Goal: Navigation & Orientation: Find specific page/section

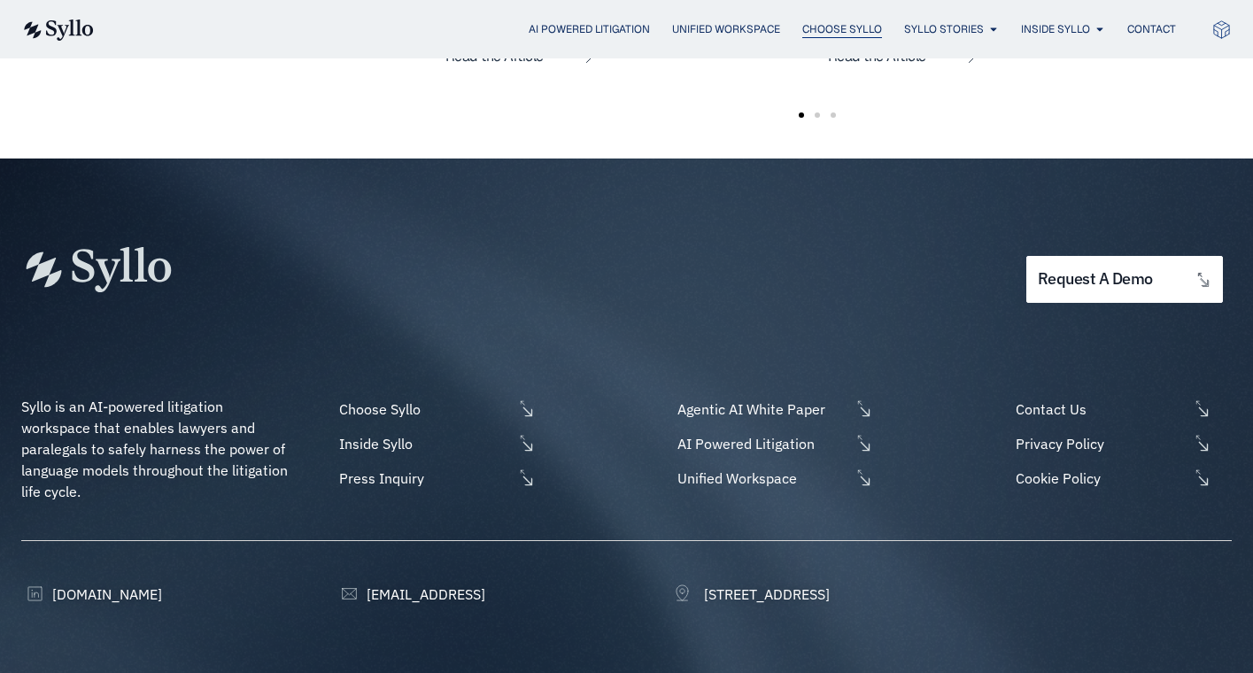
scroll to position [3618, 0]
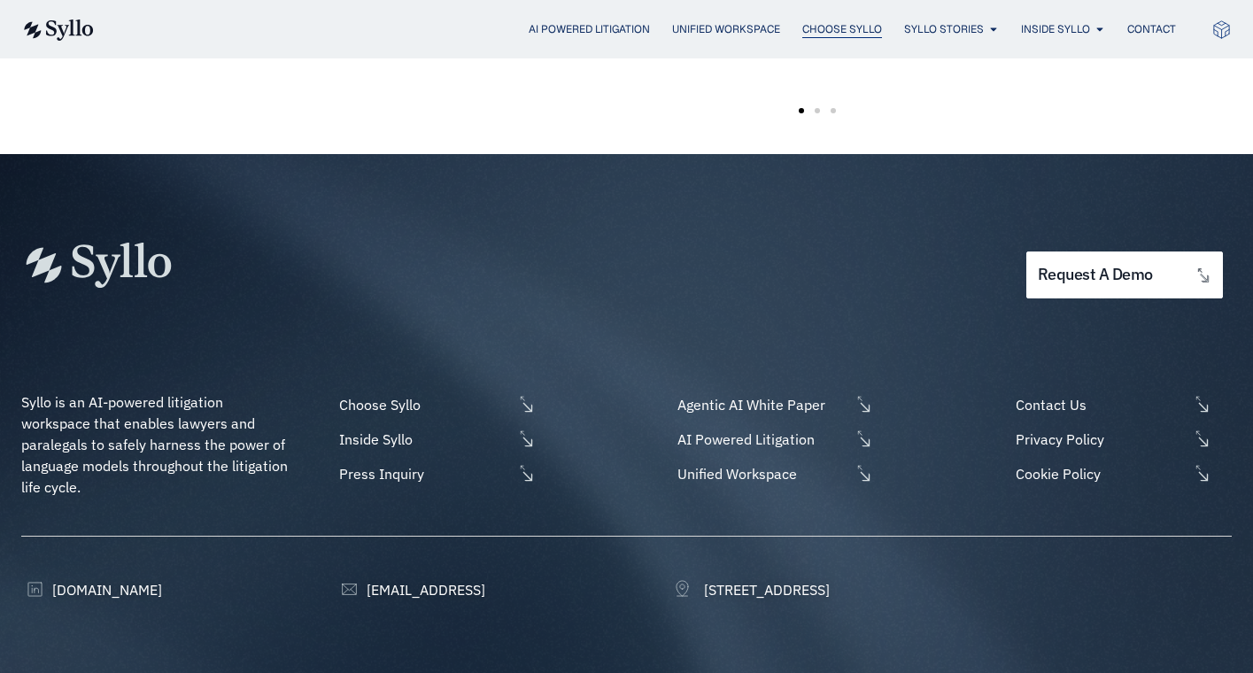
click at [836, 29] on span "Choose Syllo" at bounding box center [842, 29] width 80 height 16
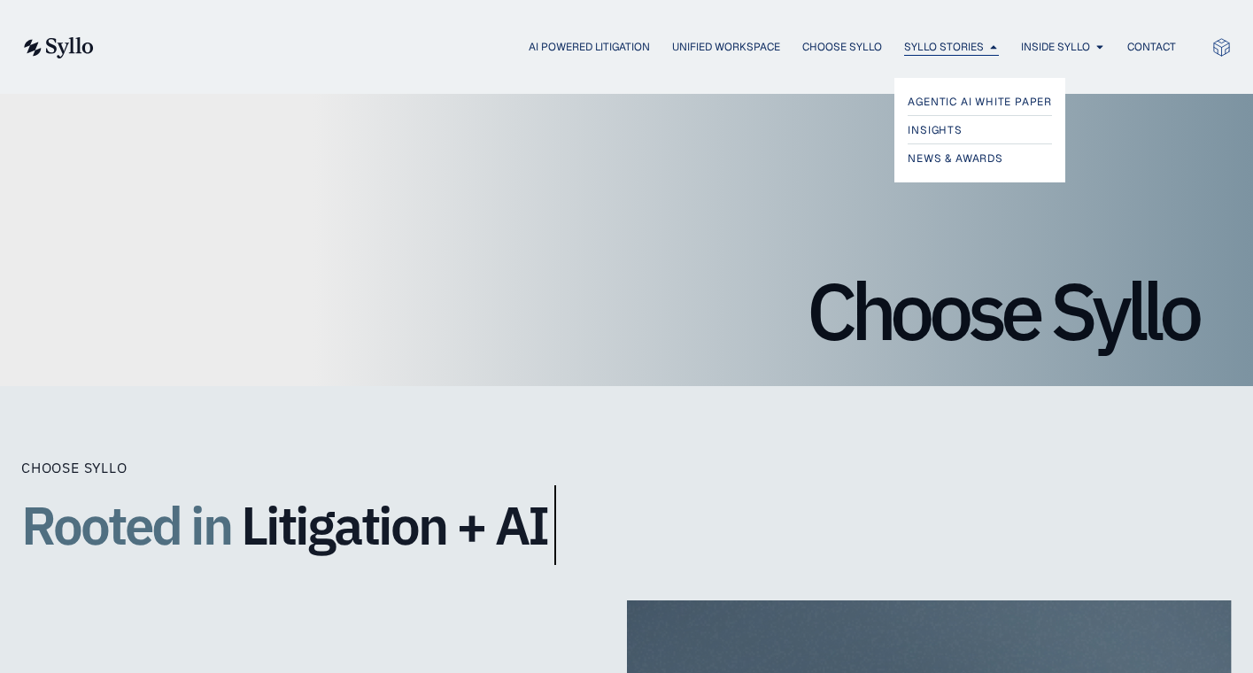
click at [933, 48] on span "Syllo Stories" at bounding box center [944, 47] width 80 height 16
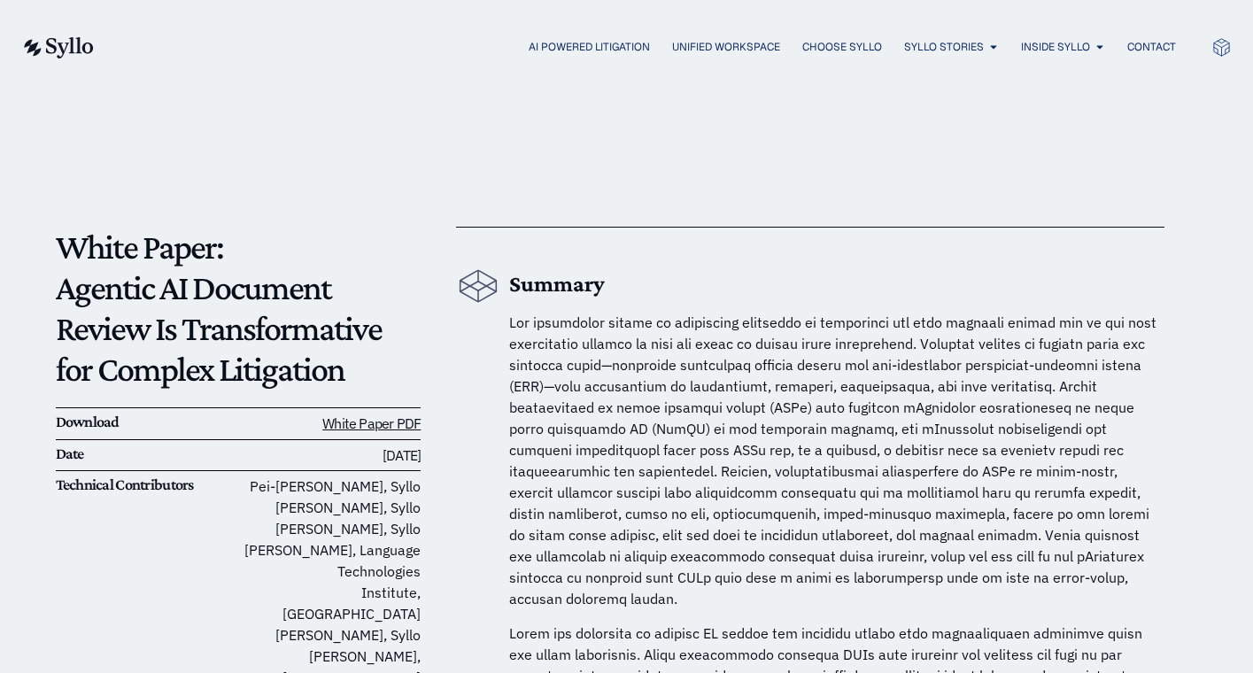
click at [61, 51] on img at bounding box center [57, 47] width 73 height 21
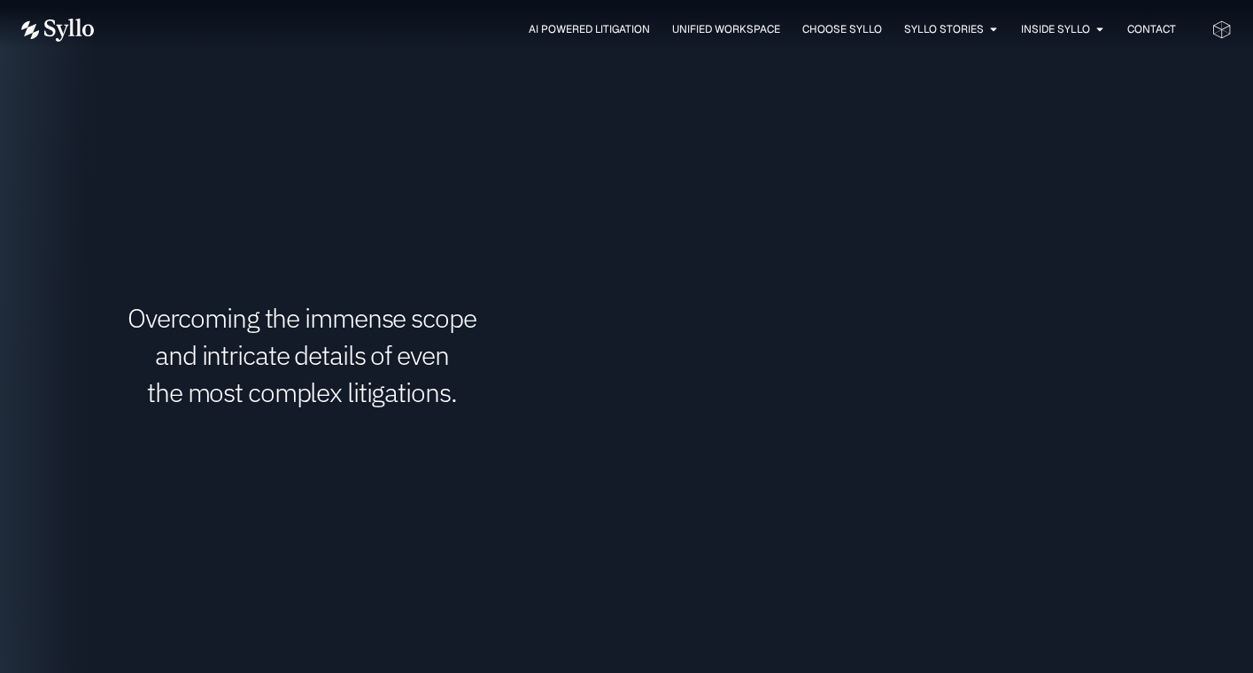
scroll to position [2800, 0]
